Goal: Find specific page/section: Find specific page/section

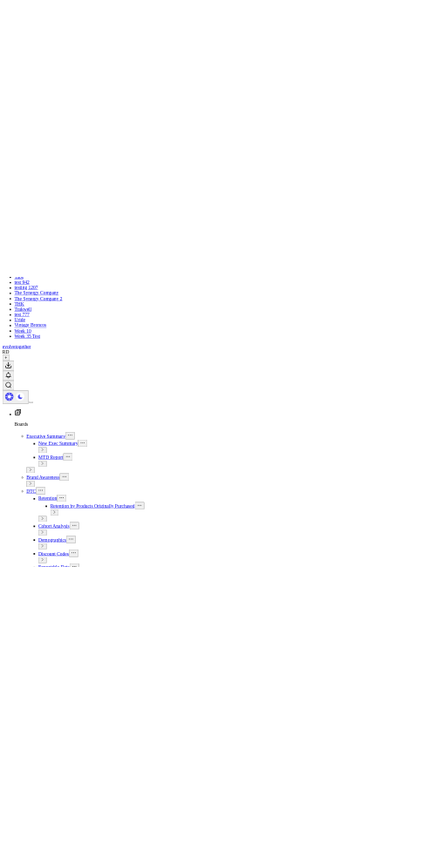
scroll to position [1373, 0]
